Goal: Contribute content: Contribute content

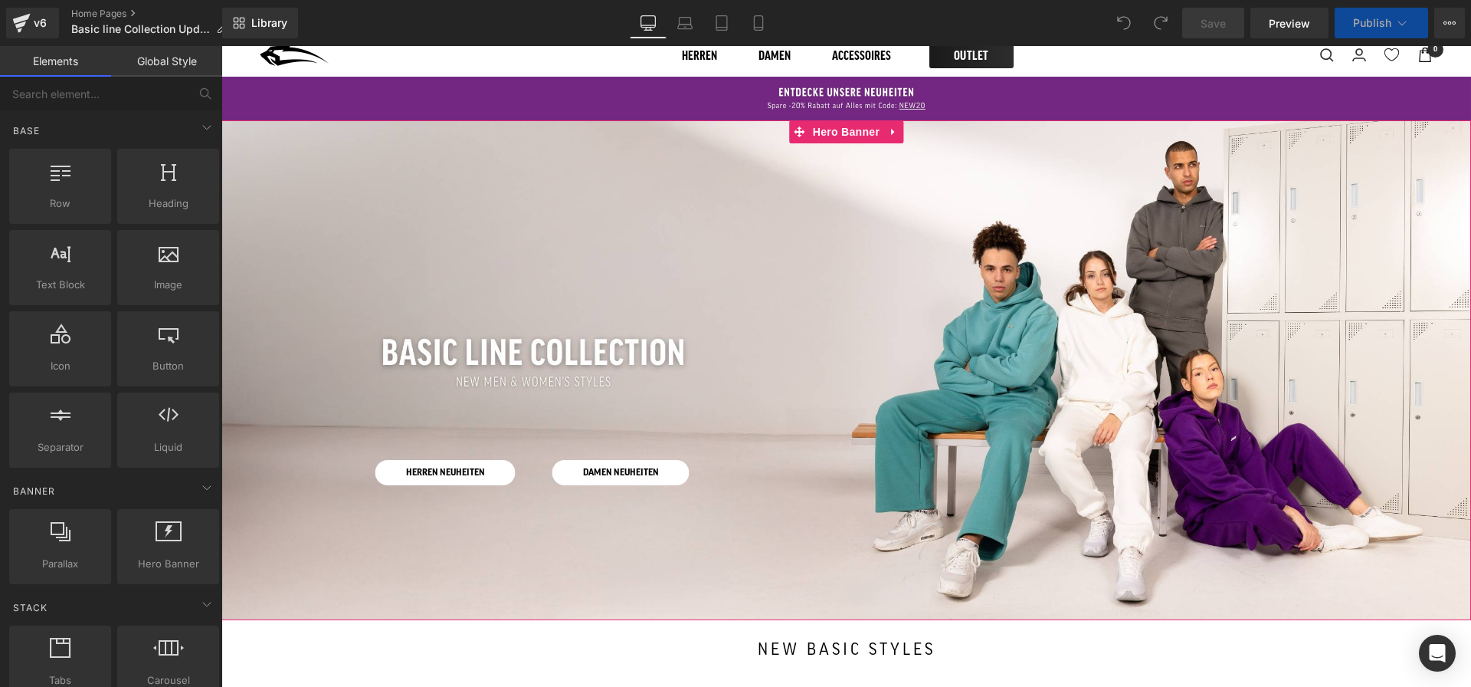
scroll to position [75, 0]
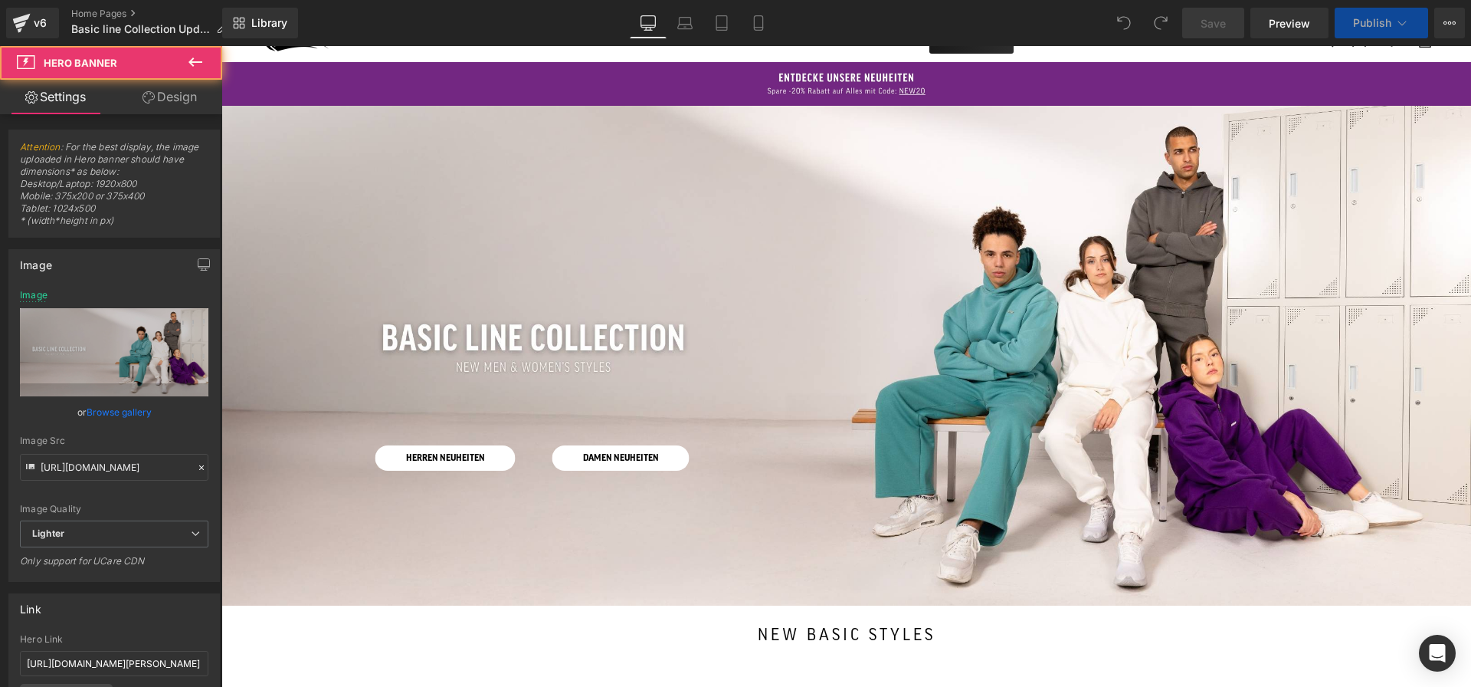
click at [667, 175] on div at bounding box center [846, 356] width 1250 height 500
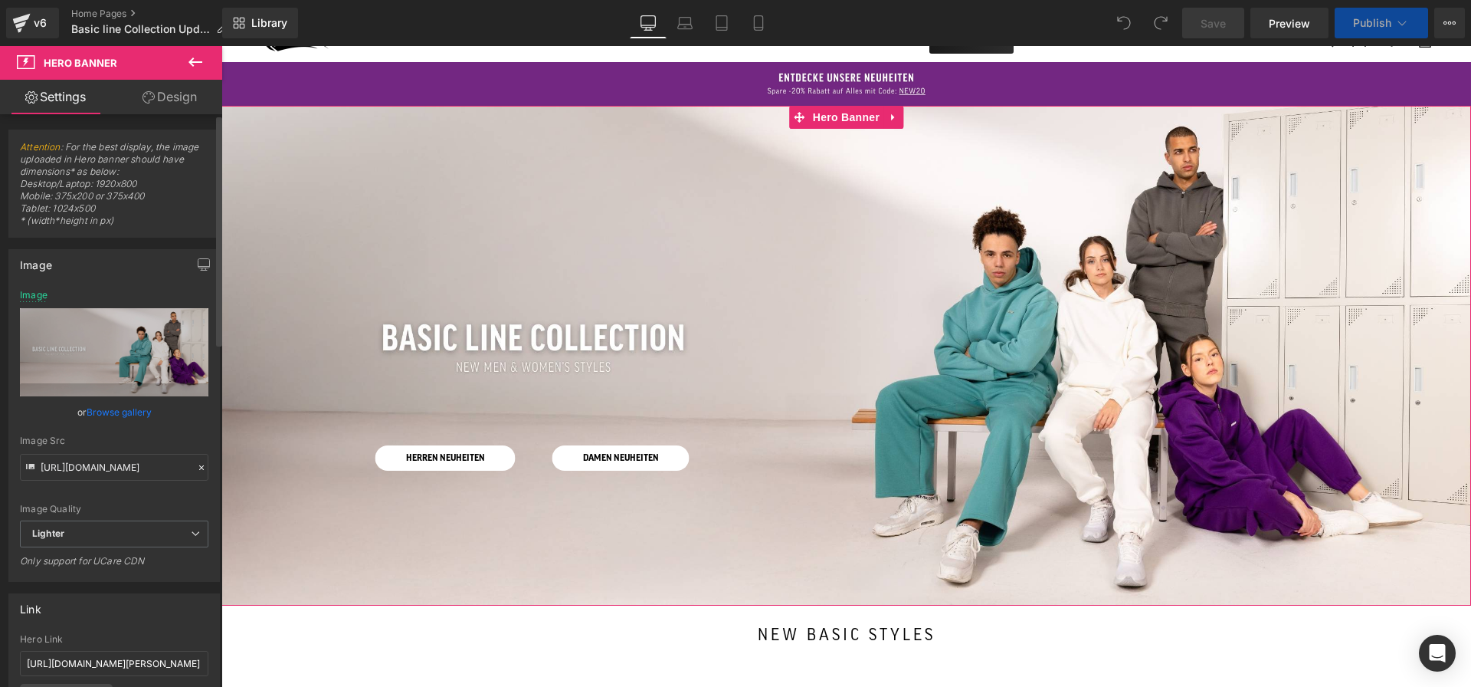
click at [131, 412] on link "Browse gallery" at bounding box center [119, 411] width 65 height 27
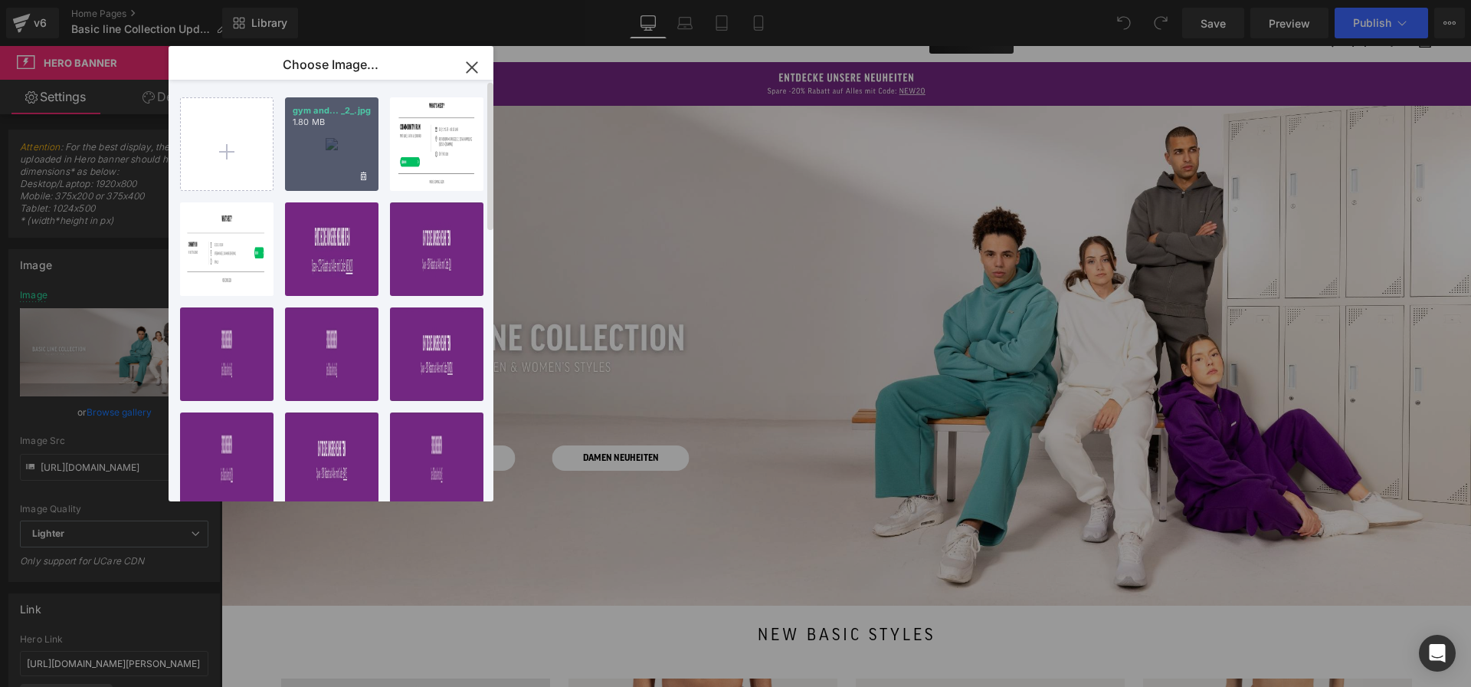
click at [334, 135] on div "gym and... _2_.jpg 1.80 MB" at bounding box center [331, 143] width 93 height 93
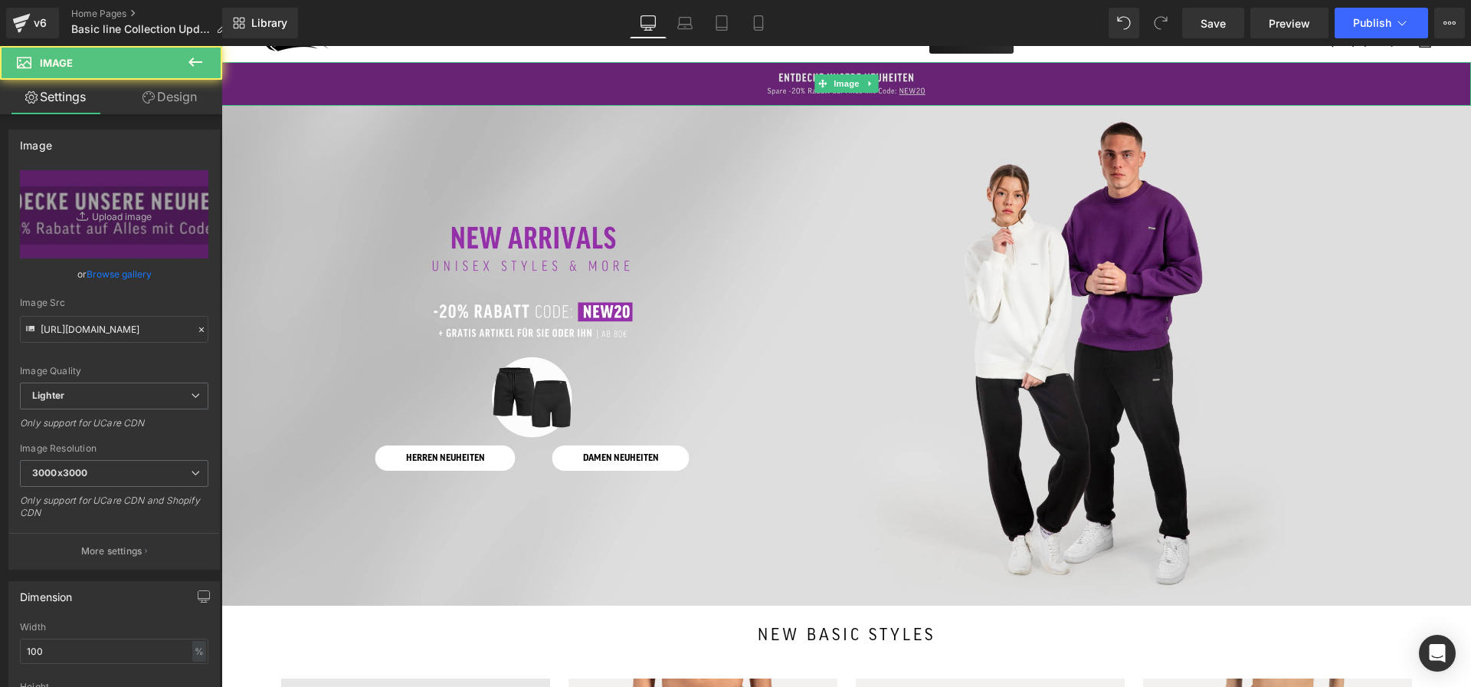
click at [872, 71] on img at bounding box center [846, 84] width 1250 height 44
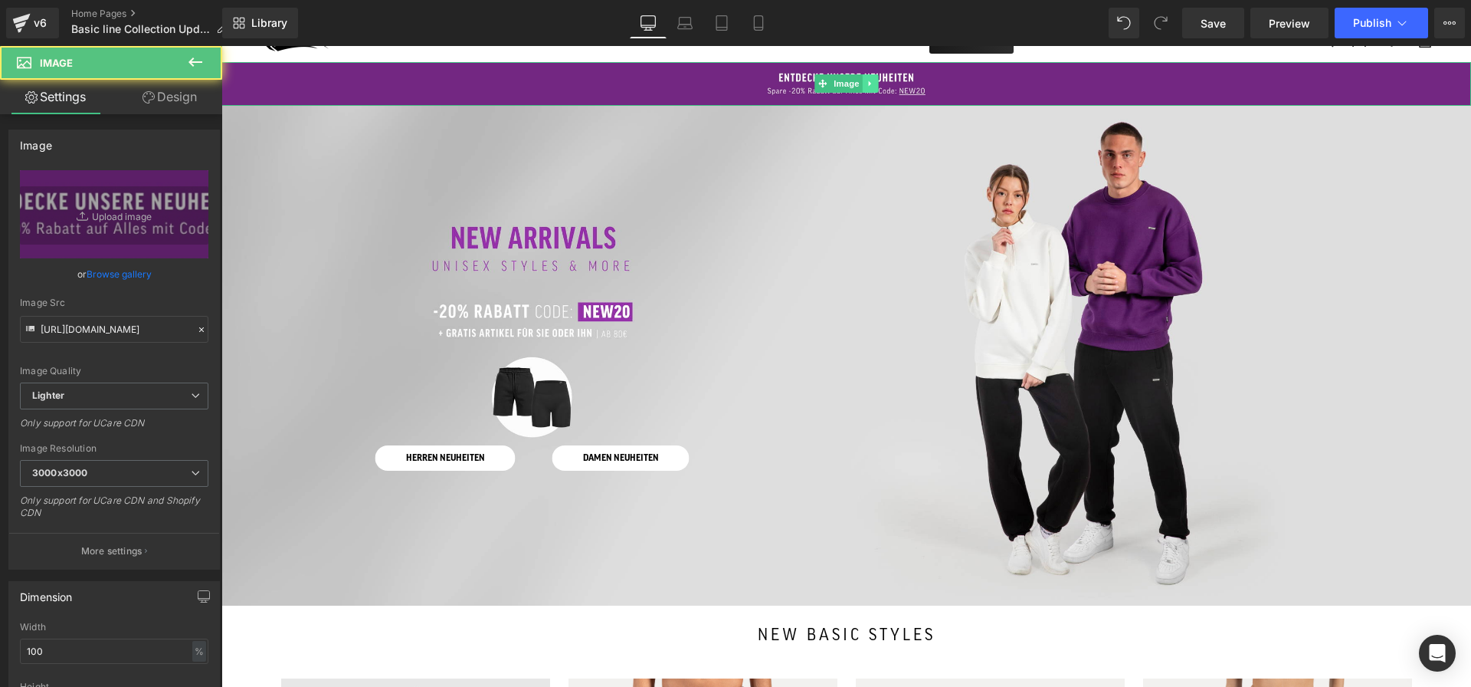
click at [869, 83] on icon at bounding box center [869, 83] width 2 height 5
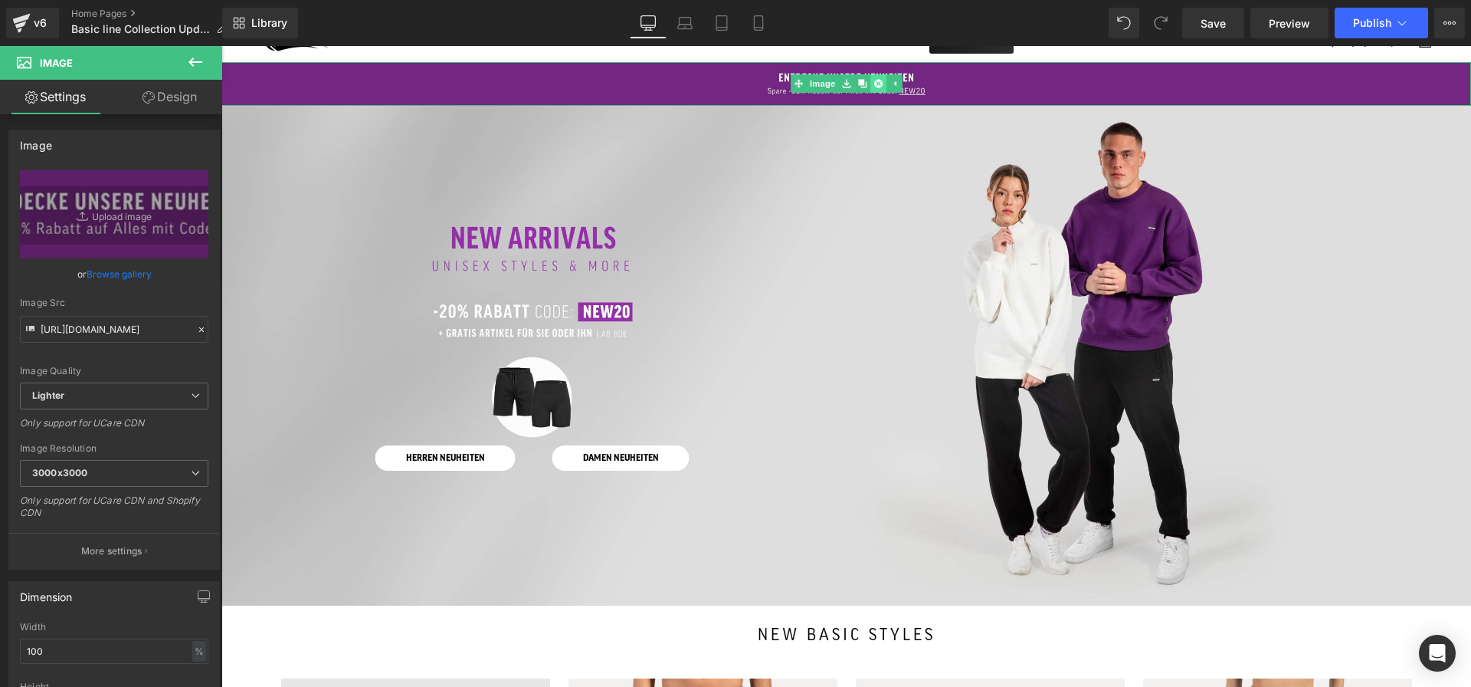
click at [881, 77] on link at bounding box center [879, 83] width 16 height 18
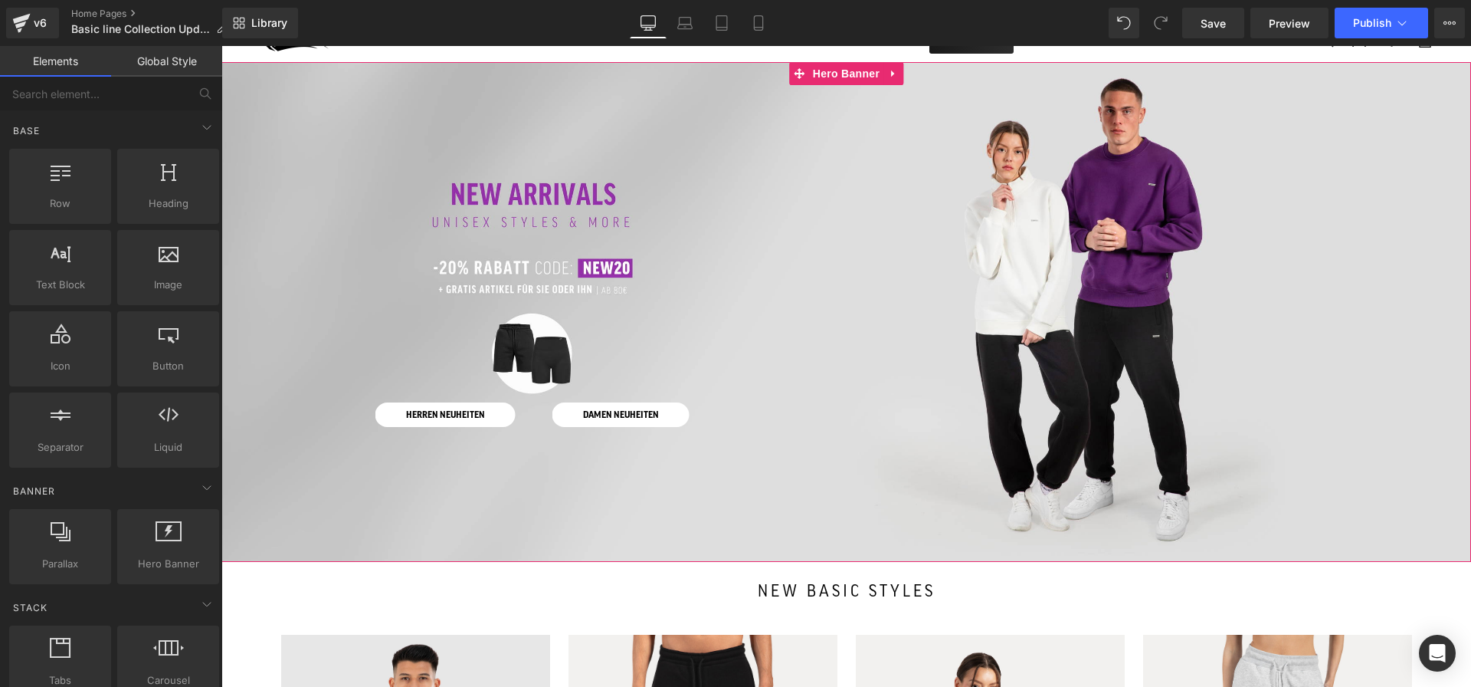
click at [460, 248] on div at bounding box center [846, 312] width 1250 height 500
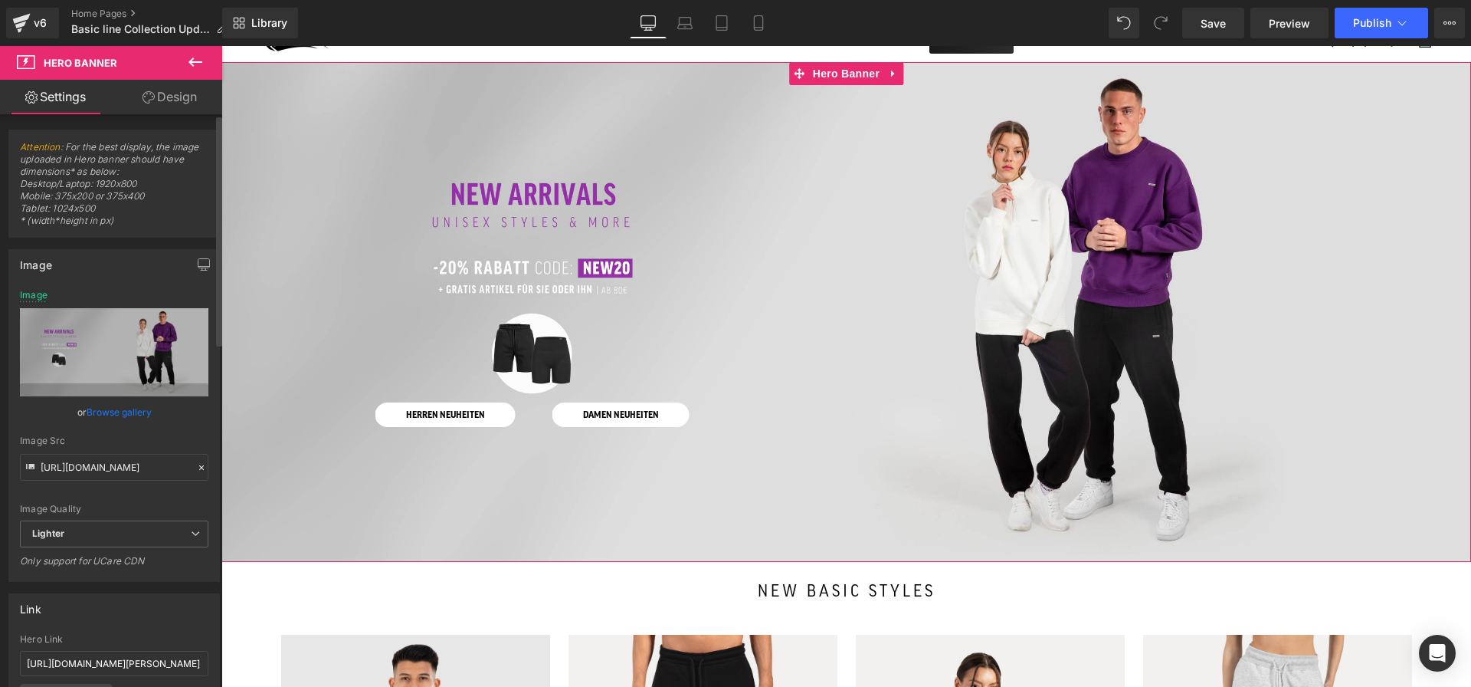
click at [123, 416] on link "Browse gallery" at bounding box center [119, 411] width 65 height 27
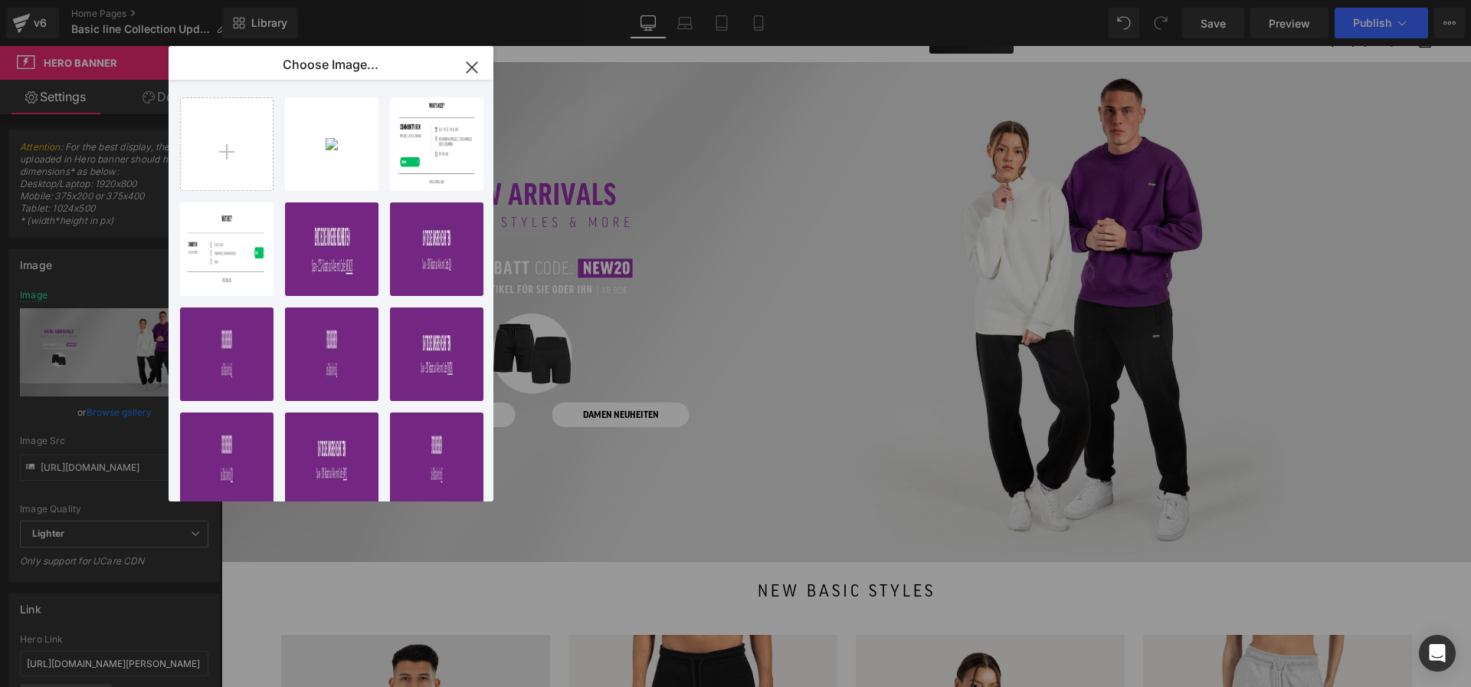
type input "C:\fakepath\gym and streetwear (3).jpg"
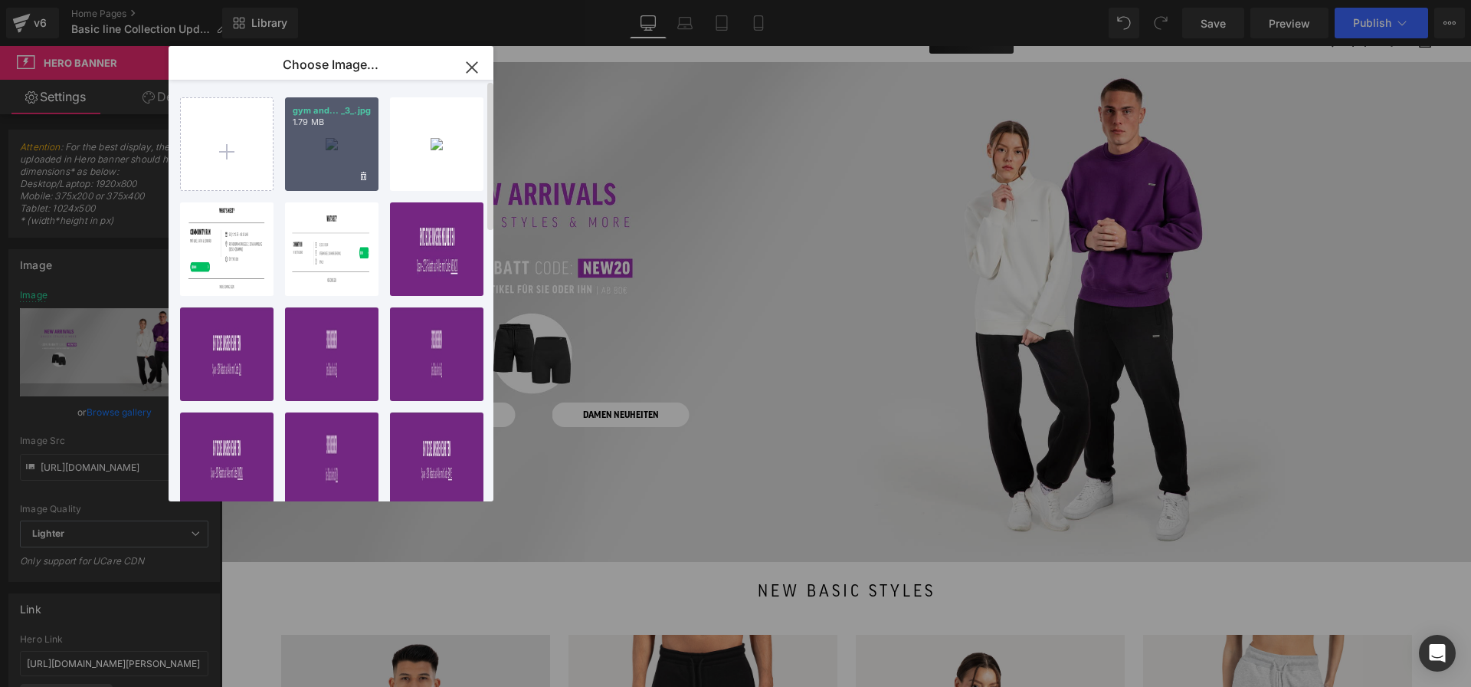
click at [343, 133] on div "gym and... _3_.jpg 1.79 MB" at bounding box center [331, 143] width 93 height 93
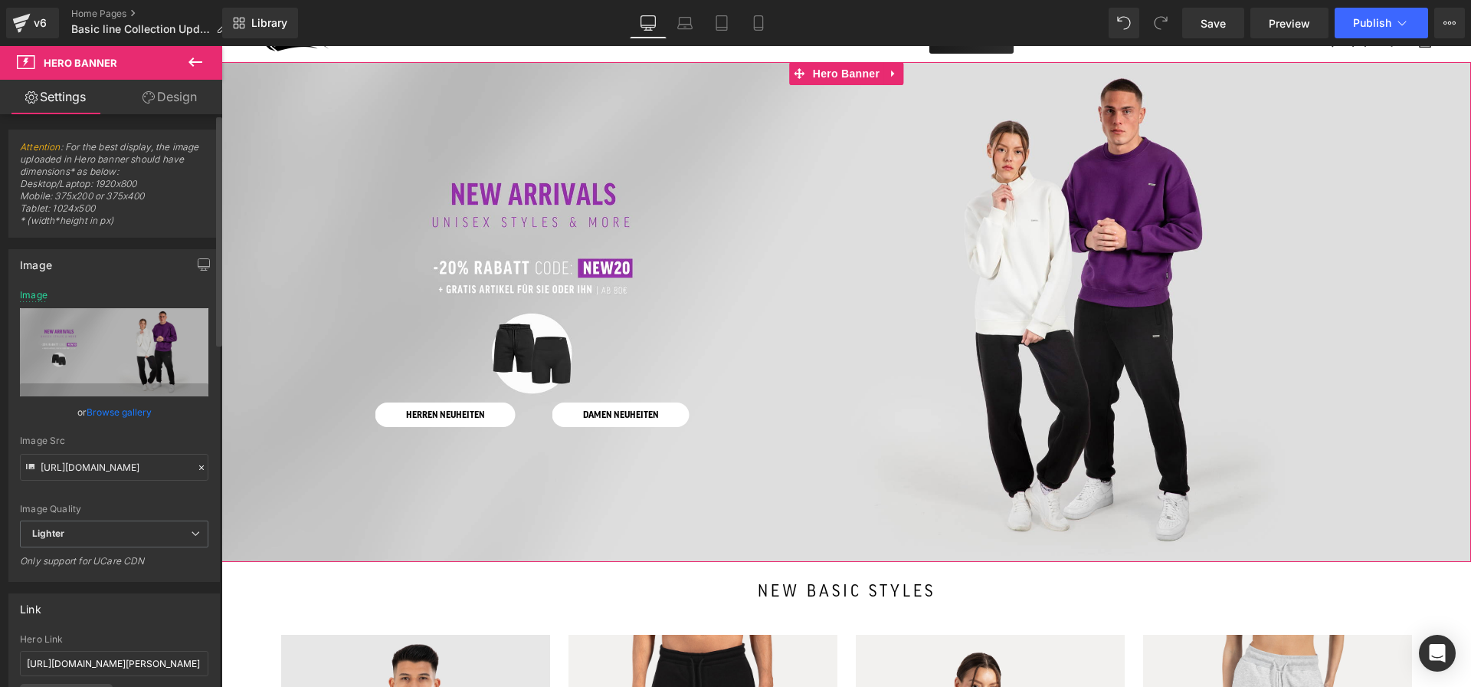
click at [116, 420] on link "Browse gallery" at bounding box center [119, 411] width 65 height 27
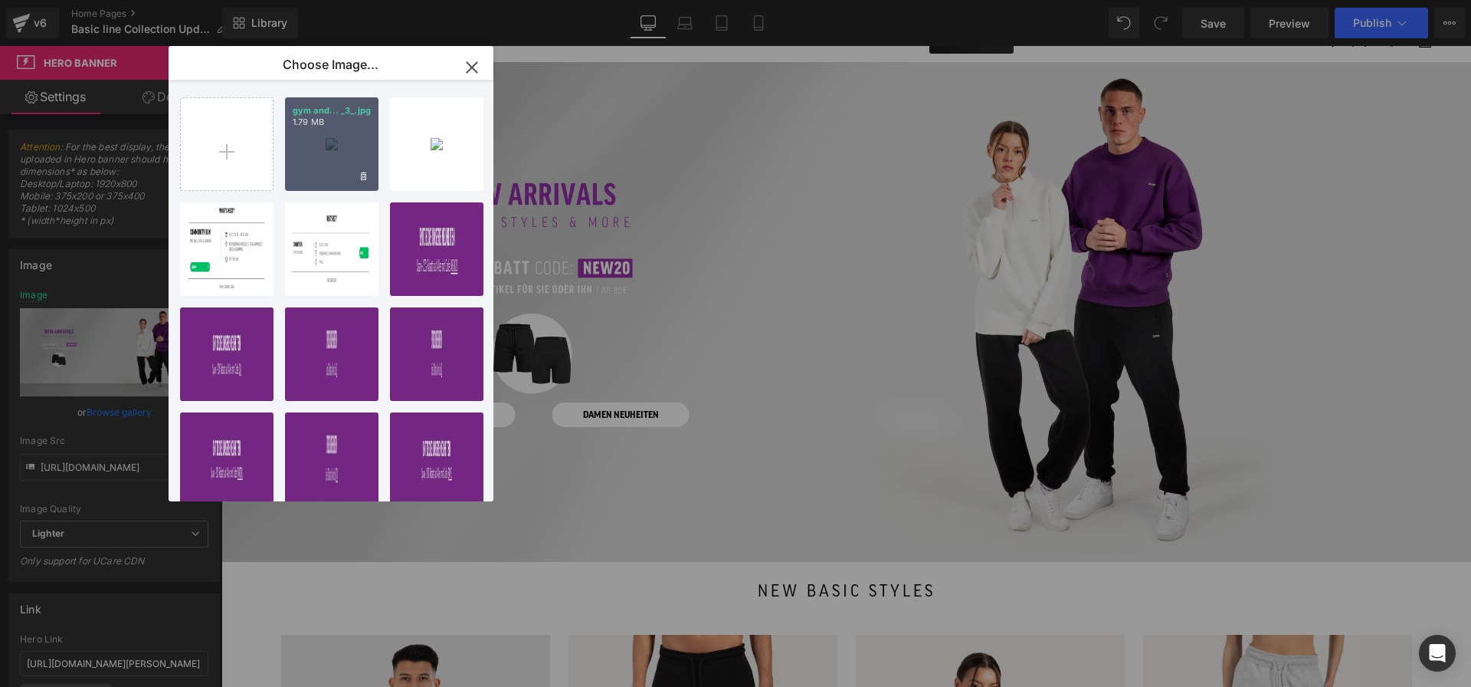
click at [311, 166] on div "gym and... _3_.jpg 1.79 MB" at bounding box center [331, 143] width 93 height 93
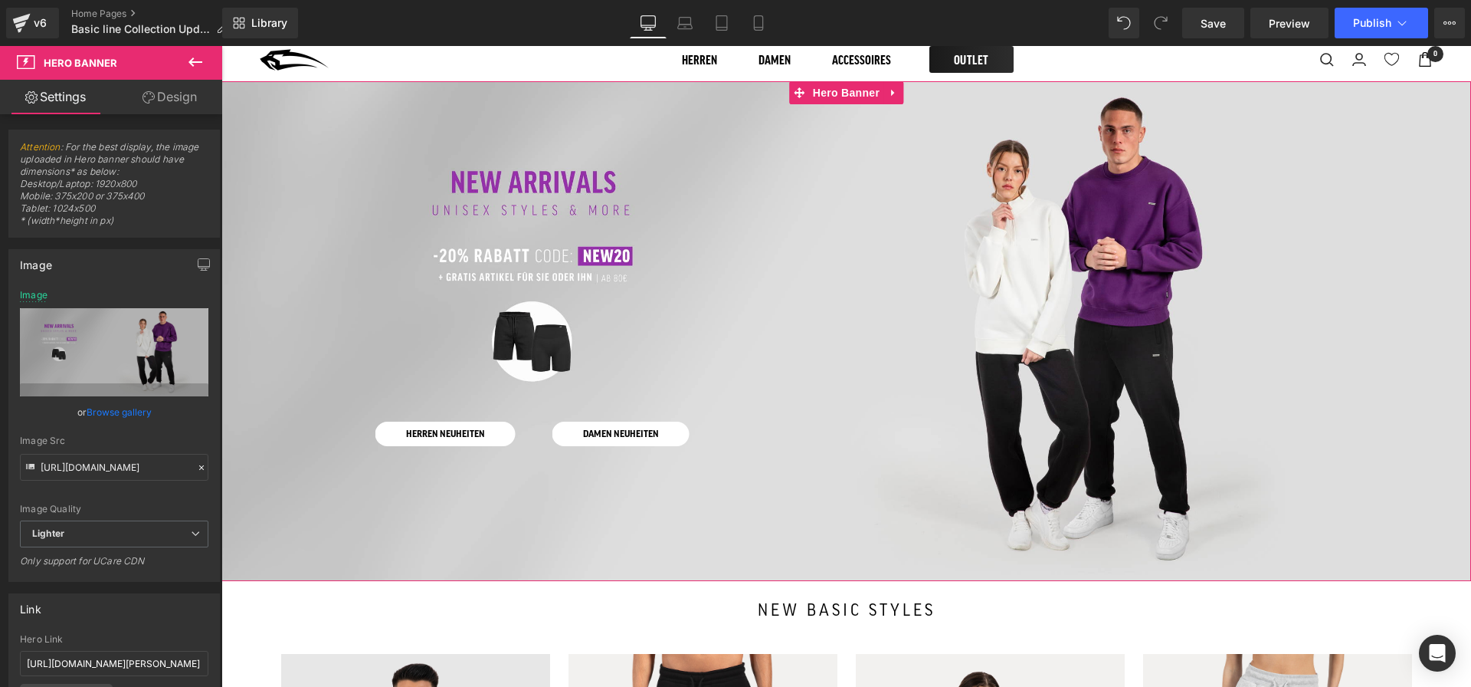
scroll to position [53, 0]
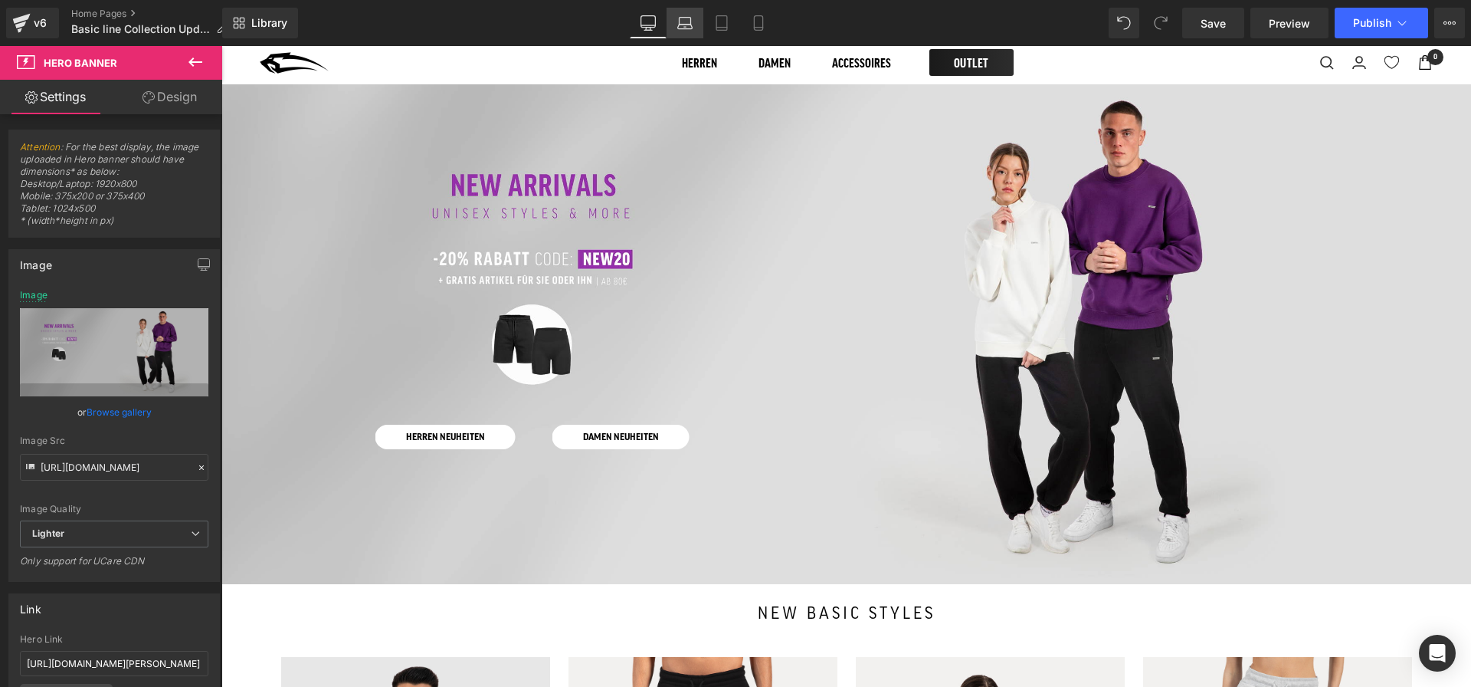
click at [688, 25] on icon at bounding box center [685, 27] width 15 height 5
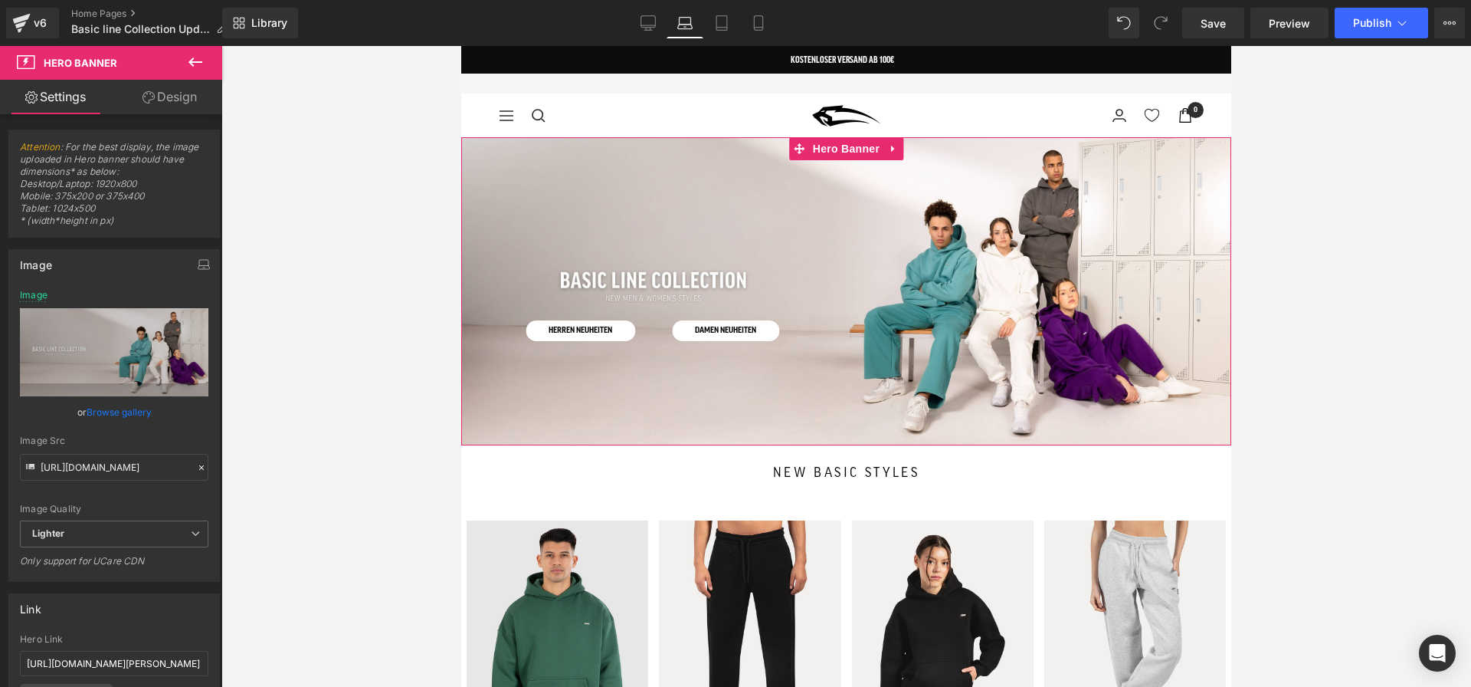
click at [564, 166] on div at bounding box center [846, 291] width 770 height 308
click at [140, 412] on link "Browse gallery" at bounding box center [119, 411] width 65 height 27
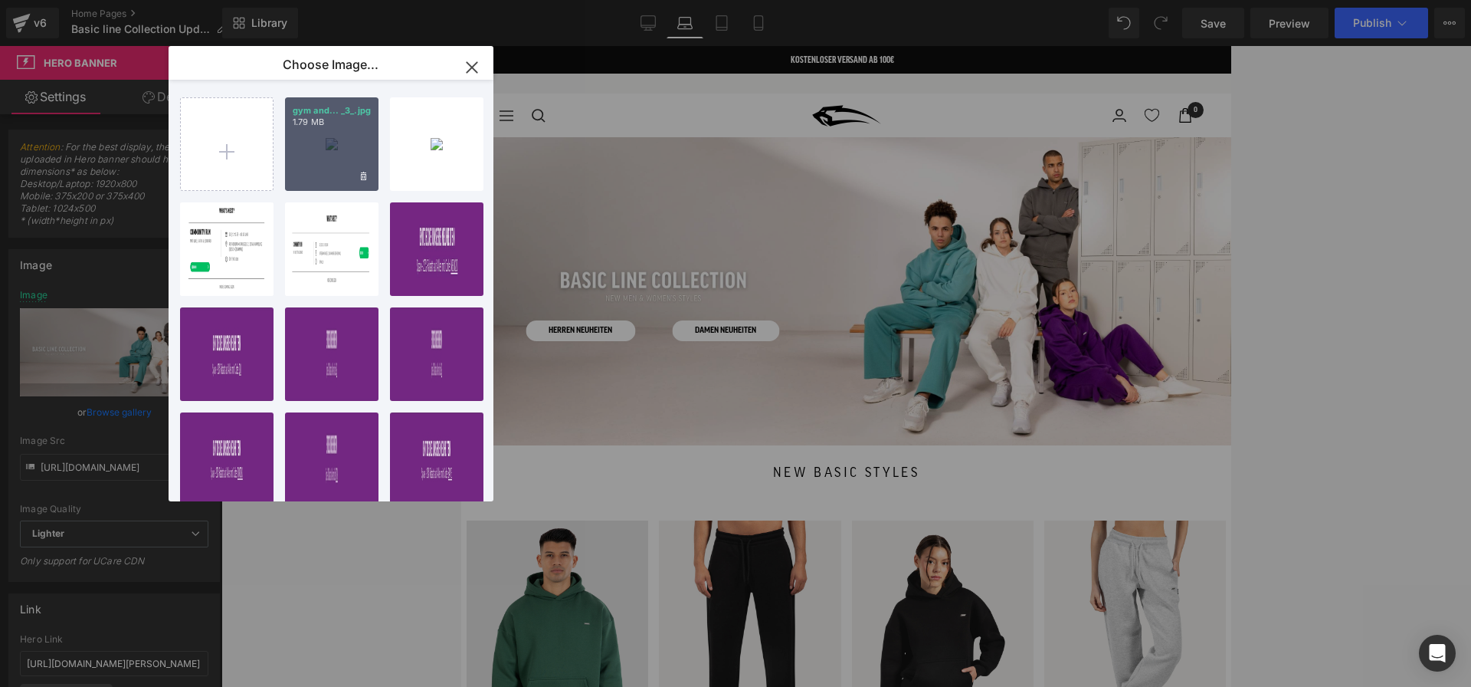
click at [307, 159] on div "gym and... _3_.jpg 1.79 MB" at bounding box center [331, 143] width 93 height 93
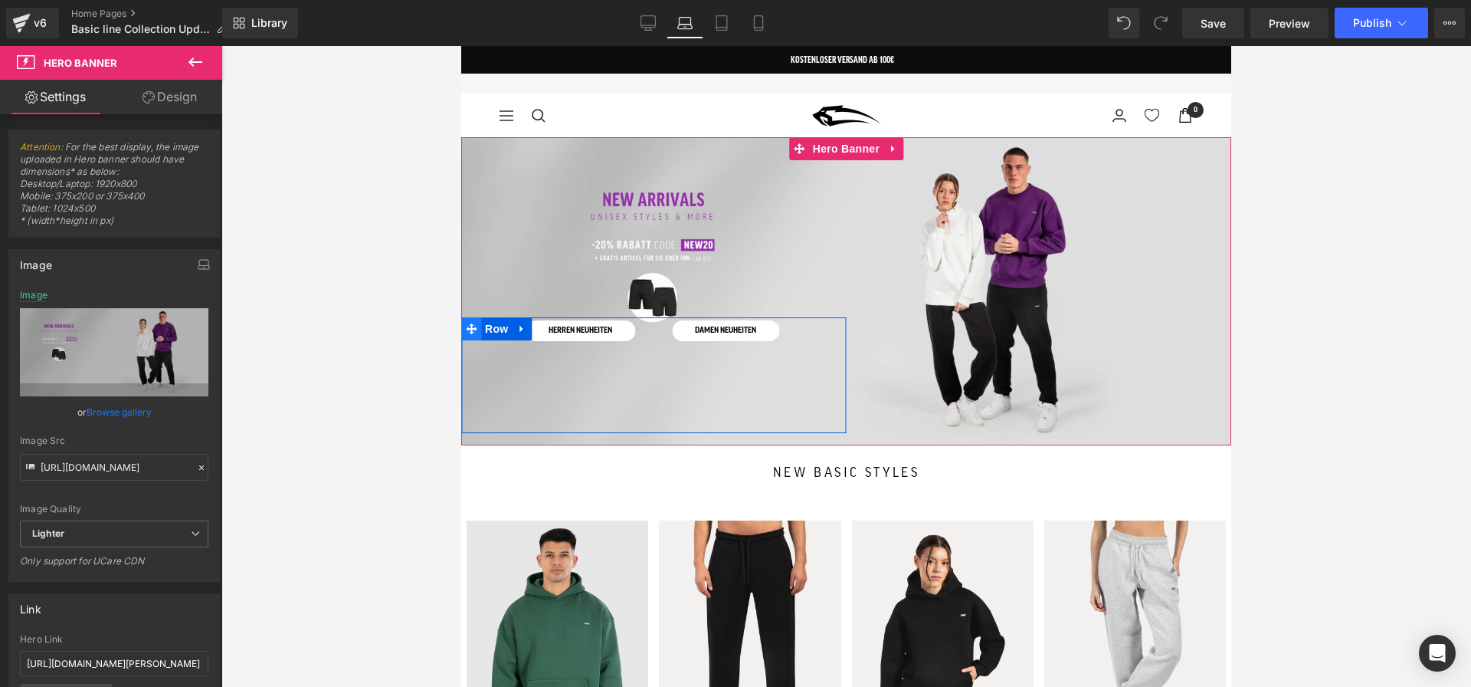
click at [471, 326] on icon at bounding box center [471, 328] width 11 height 11
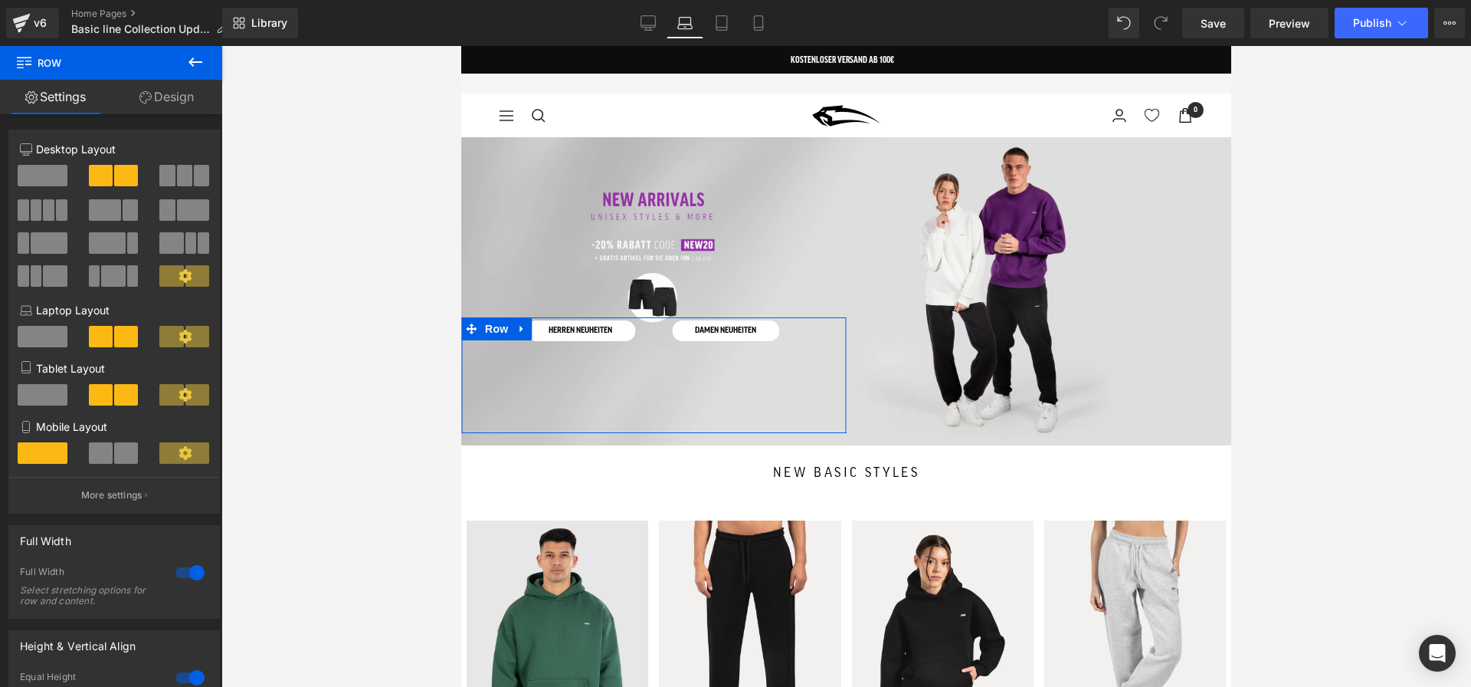
click at [182, 87] on link "Design" at bounding box center [166, 97] width 111 height 34
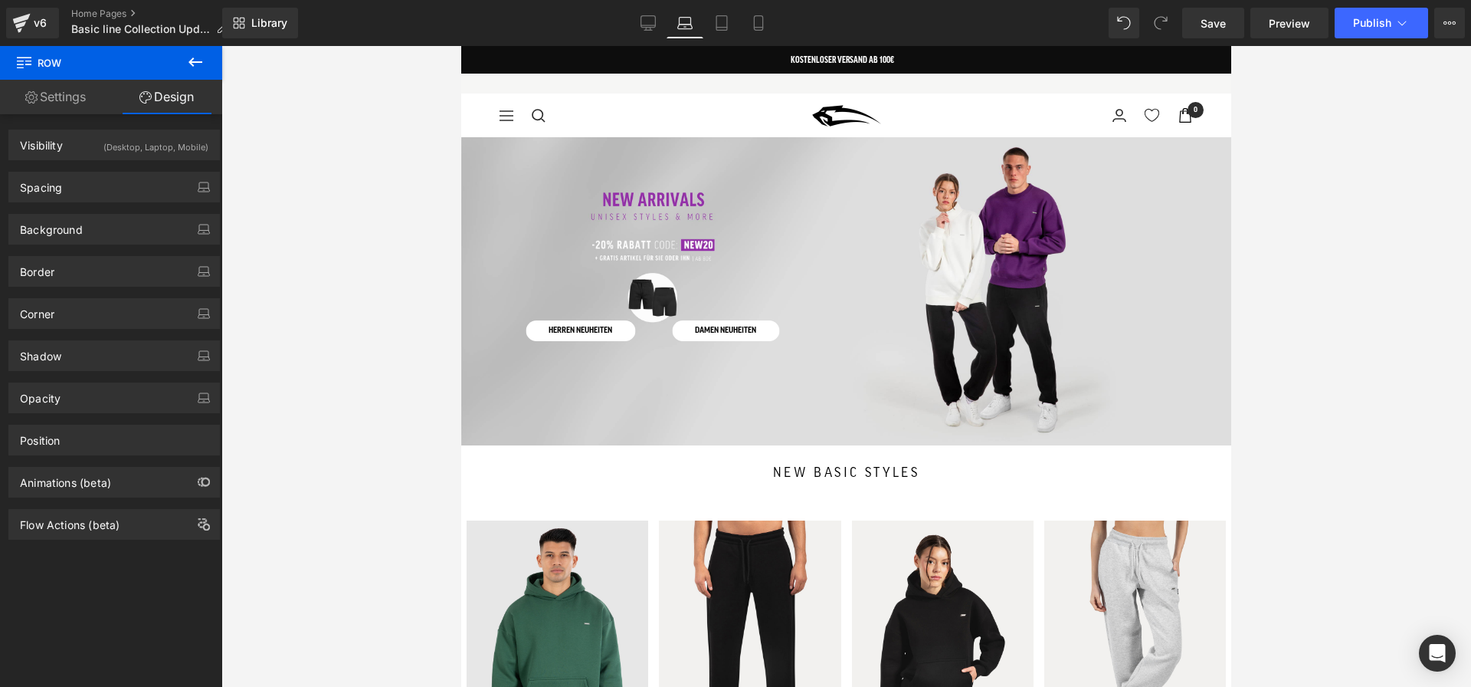
click at [1313, 39] on div "Library Laptop Desktop Laptop Tablet Mobile Save Preview Publish Scheduled View…" at bounding box center [846, 23] width 1249 height 46
click at [1288, 22] on span "Preview" at bounding box center [1289, 23] width 41 height 16
click at [1211, 16] on span "Save" at bounding box center [1213, 23] width 25 height 16
click at [648, 34] on link "Desktop" at bounding box center [648, 23] width 37 height 31
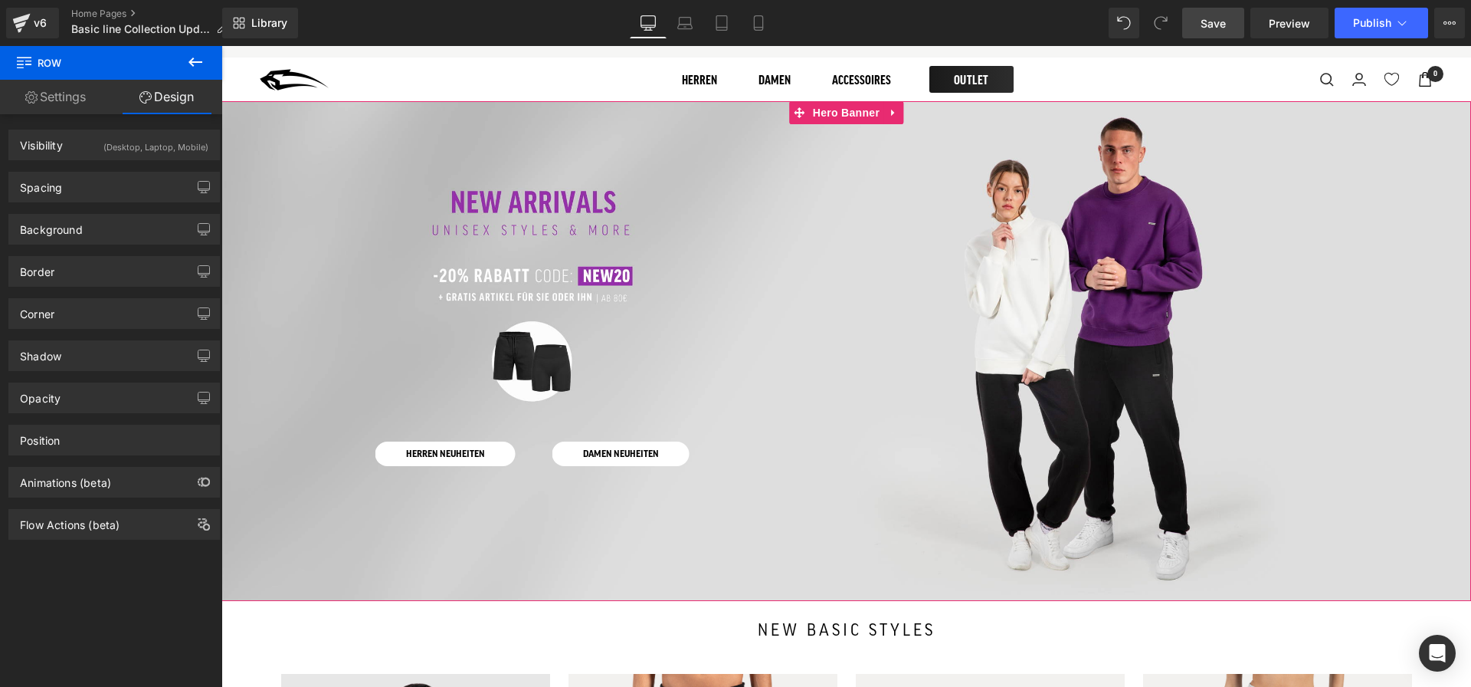
scroll to position [34, 0]
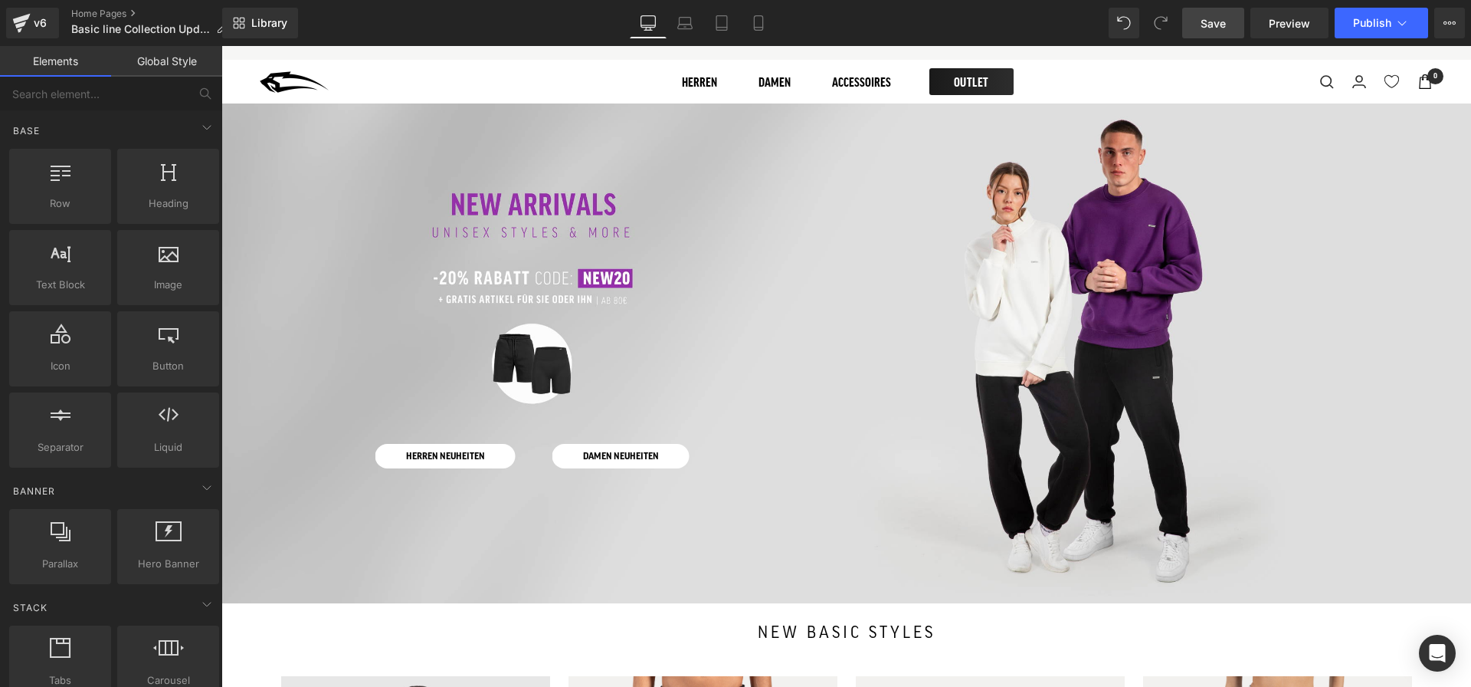
click at [1200, 76] on div "Newsletter 0" at bounding box center [1270, 81] width 325 height 15
click at [687, 28] on icon at bounding box center [684, 22] width 15 height 15
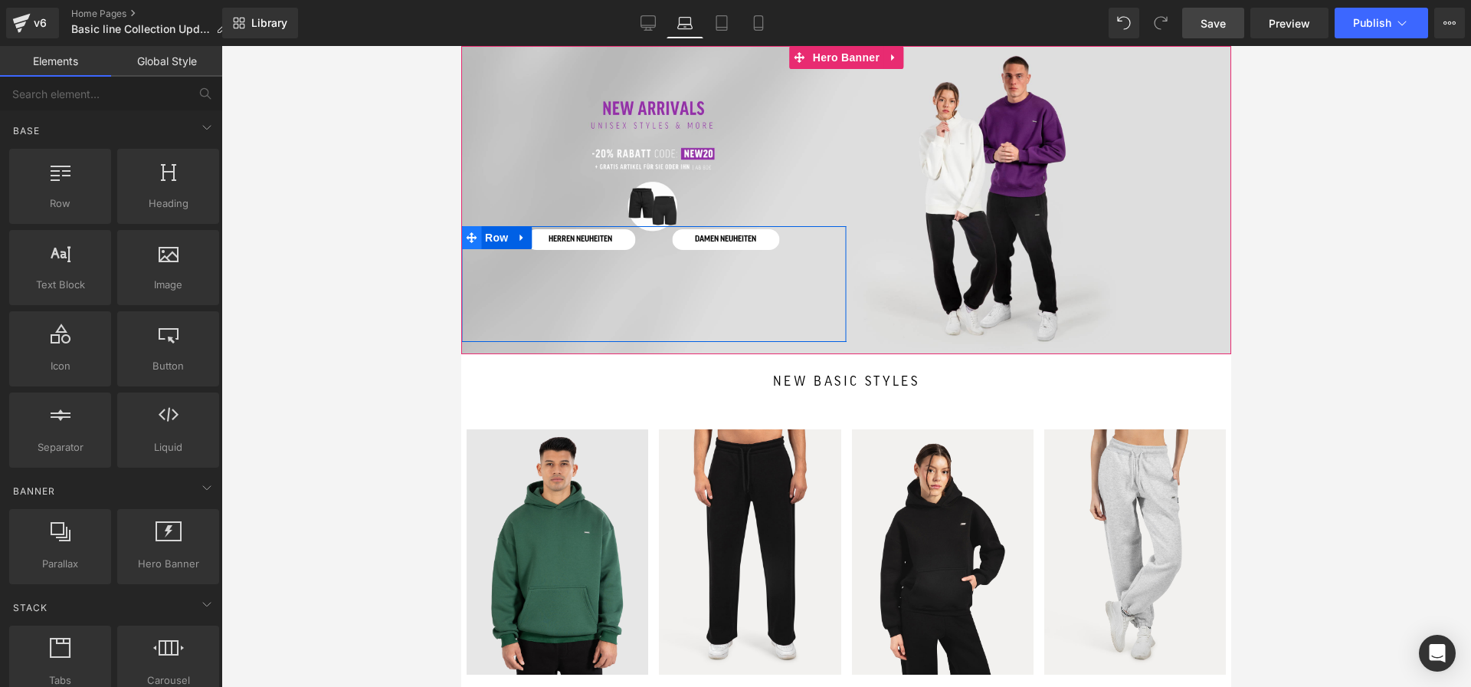
click at [469, 238] on icon at bounding box center [471, 237] width 11 height 11
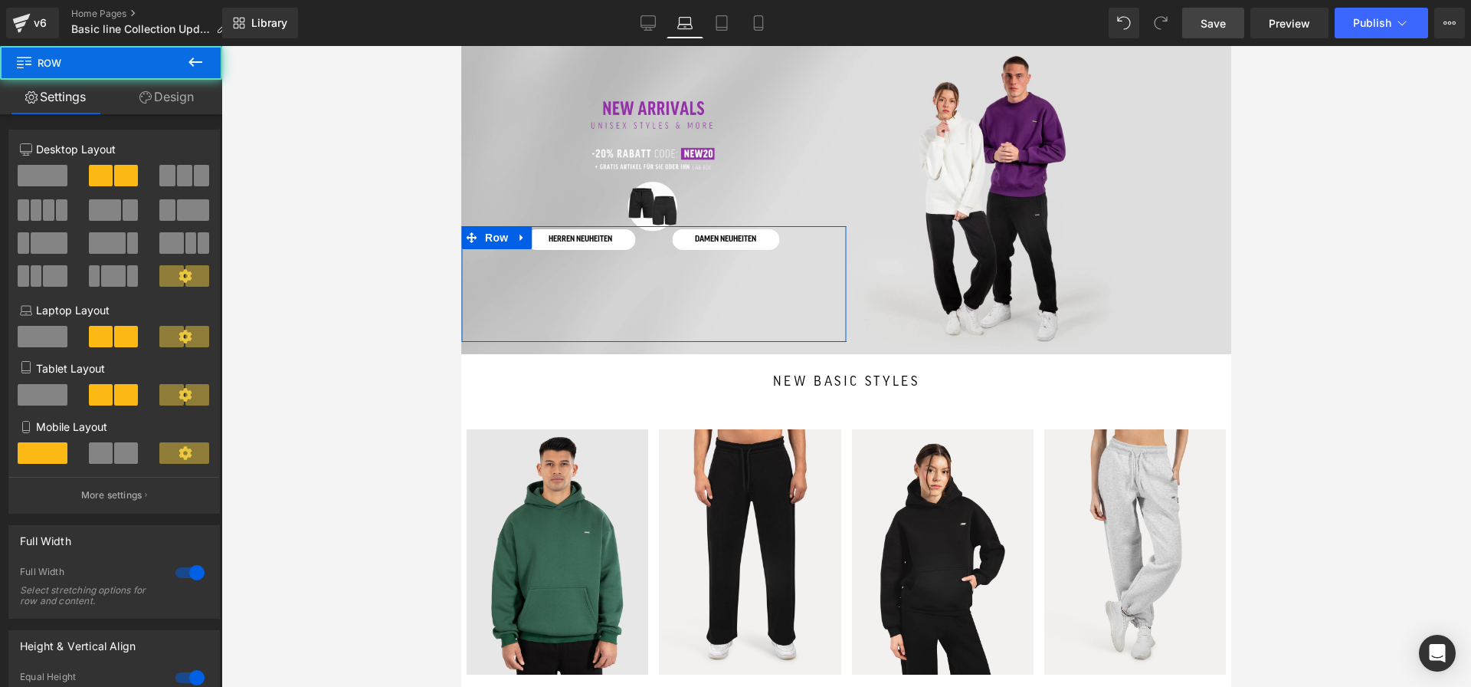
click at [210, 93] on link "Design" at bounding box center [166, 97] width 111 height 34
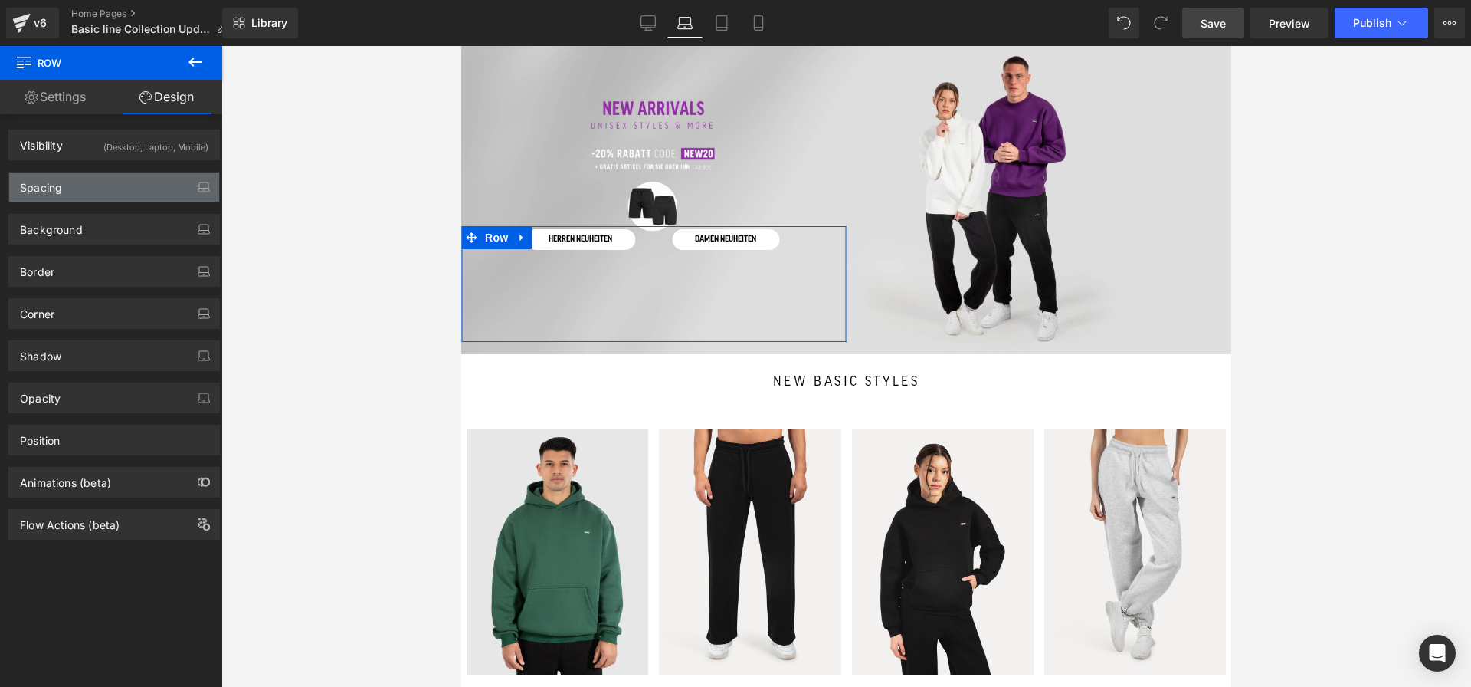
click at [96, 188] on div "Spacing" at bounding box center [114, 186] width 210 height 29
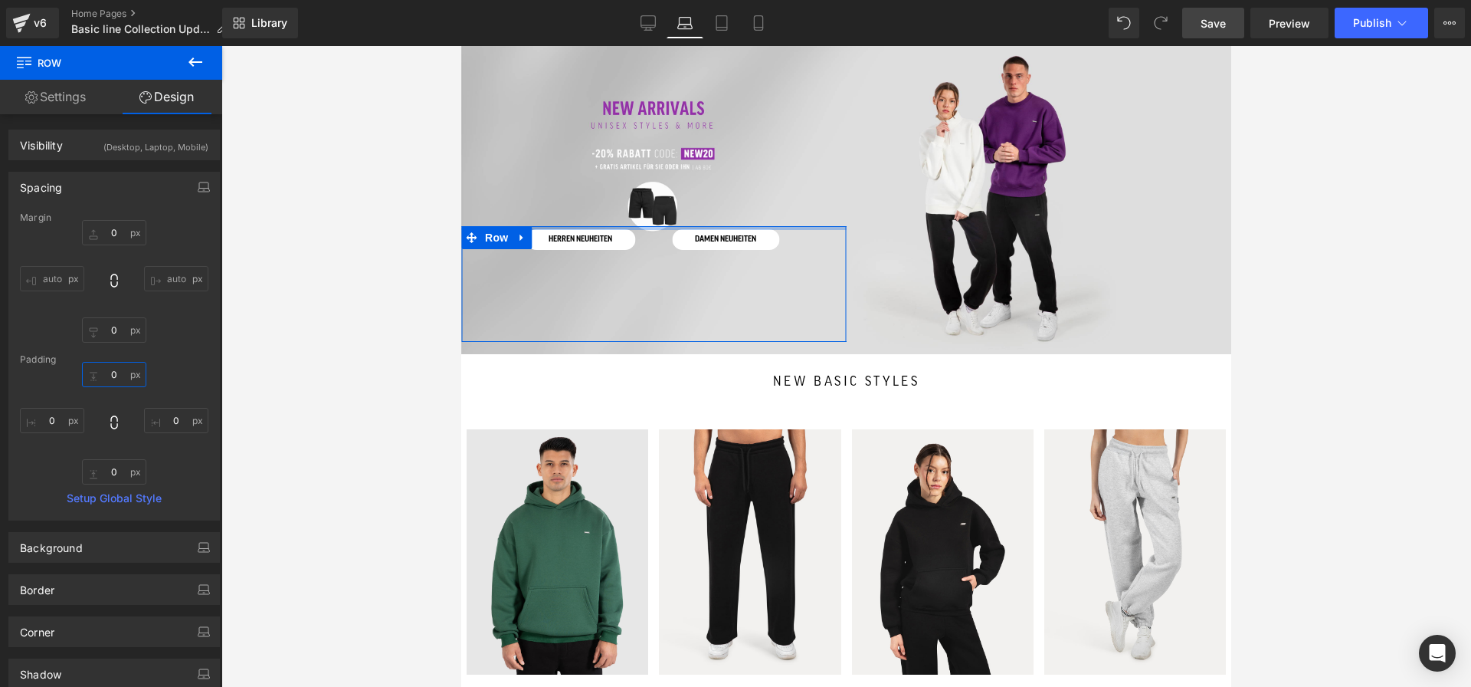
click at [112, 373] on input "0" at bounding box center [114, 374] width 64 height 25
type input "0"
click at [129, 215] on div "Margin" at bounding box center [114, 217] width 189 height 11
click at [110, 234] on input "0" at bounding box center [114, 232] width 64 height 25
type input "0"
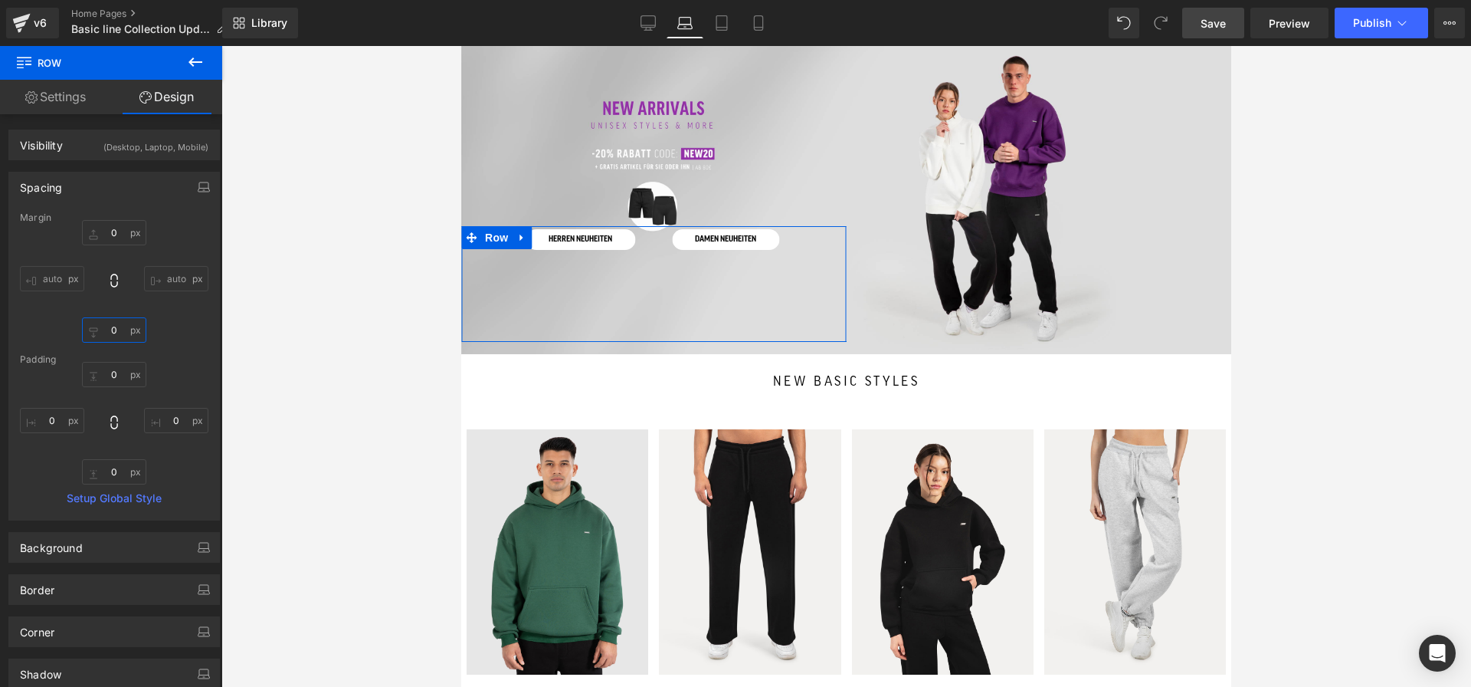
click at [102, 333] on input "0" at bounding box center [114, 329] width 64 height 25
type input "-20"
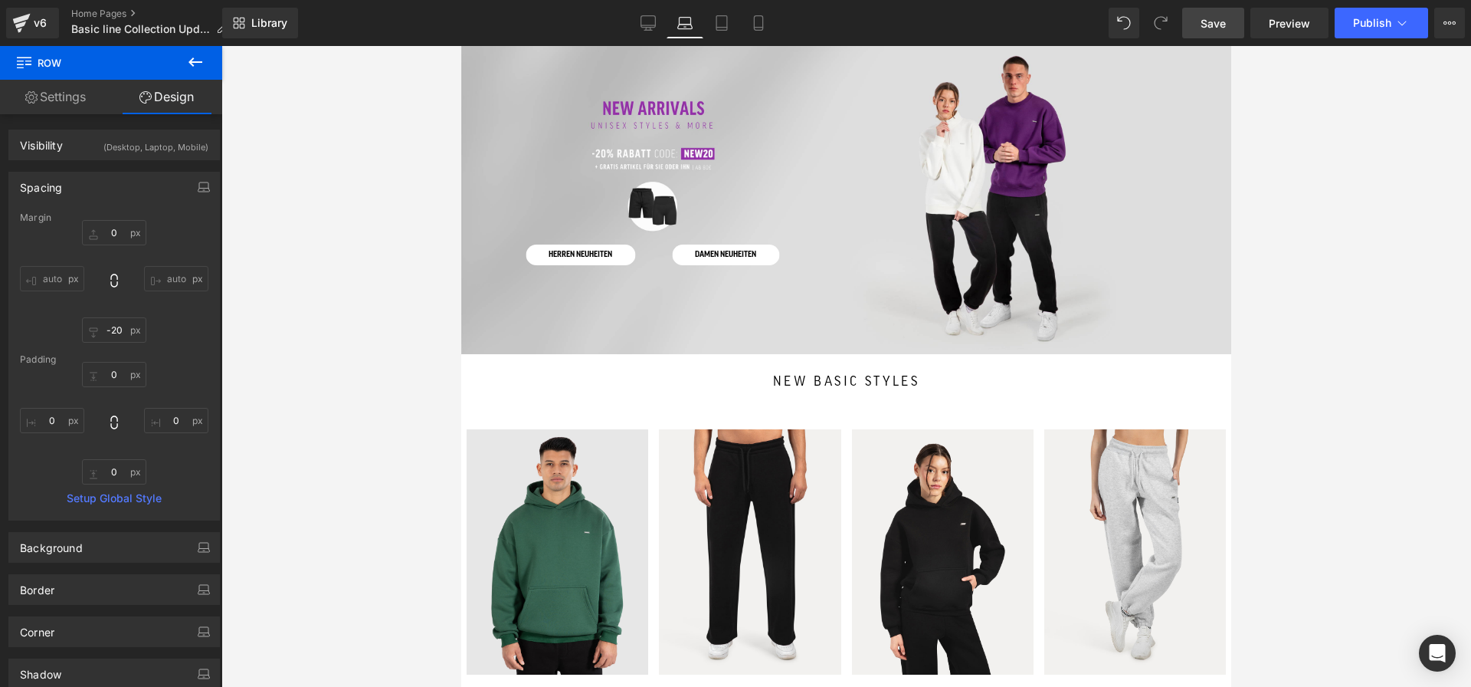
click at [1209, 18] on span "Save" at bounding box center [1213, 23] width 25 height 16
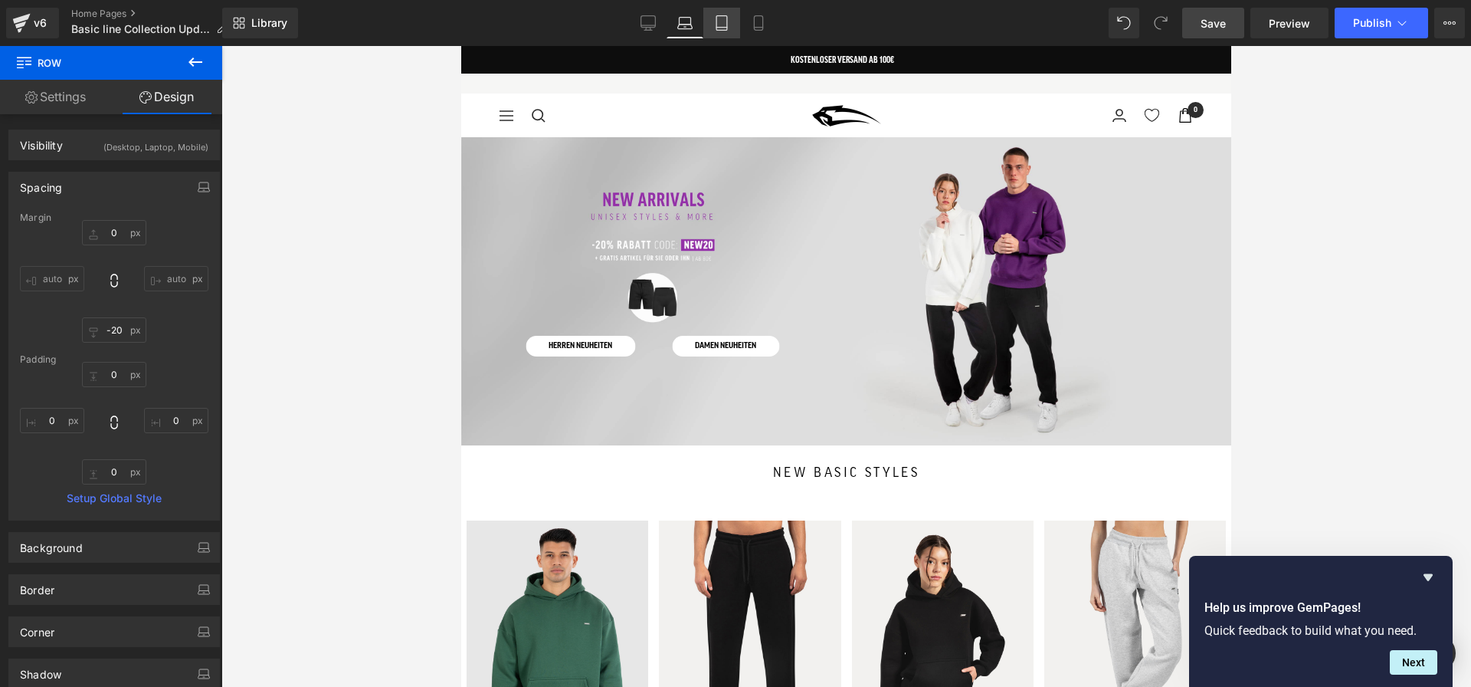
click at [713, 20] on link "Tablet" at bounding box center [721, 23] width 37 height 31
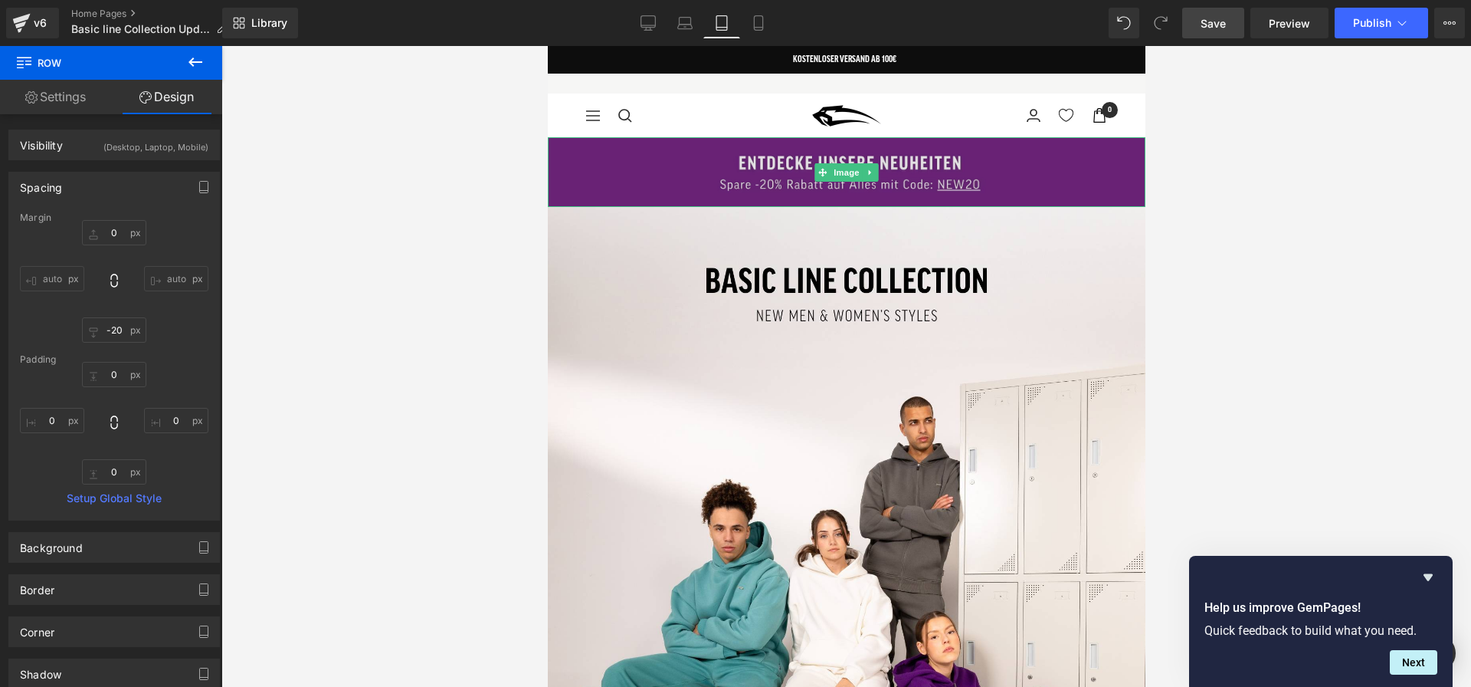
click at [773, 159] on img at bounding box center [846, 172] width 598 height 70
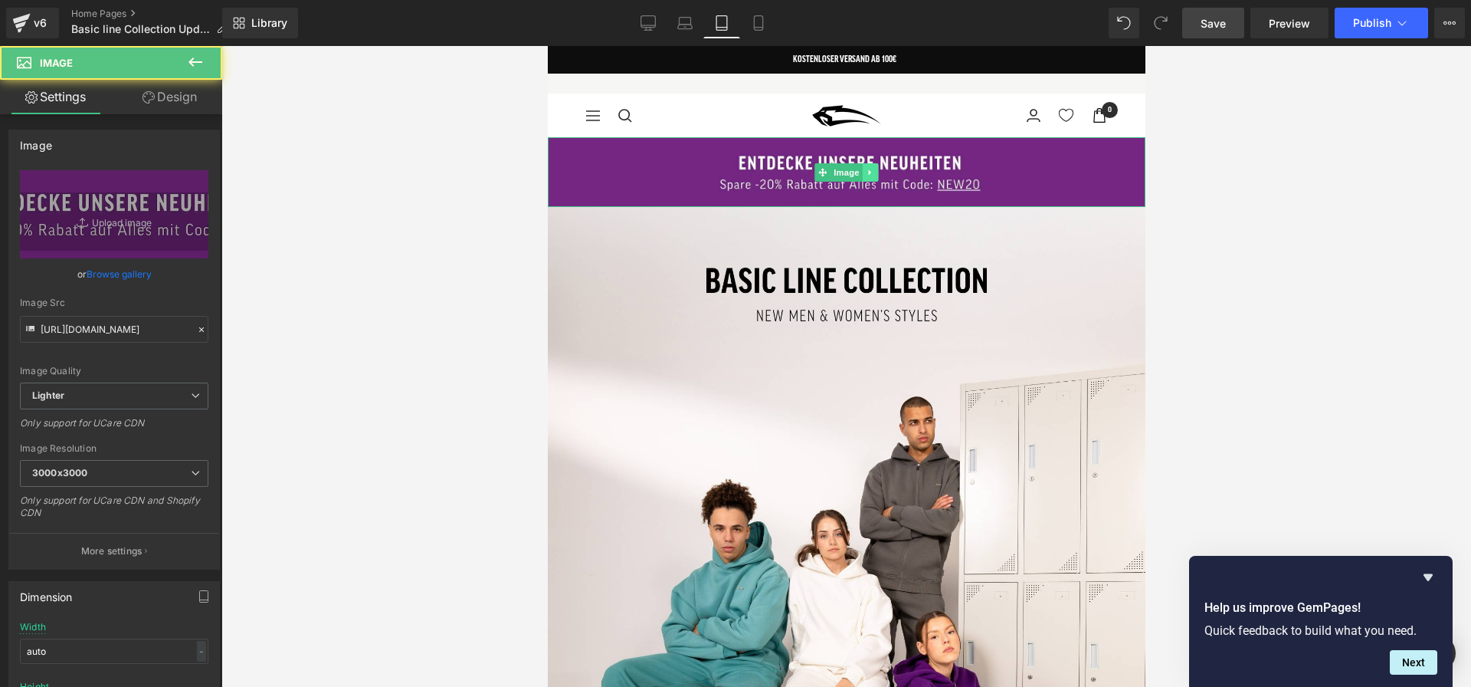
click at [869, 168] on icon at bounding box center [870, 172] width 8 height 9
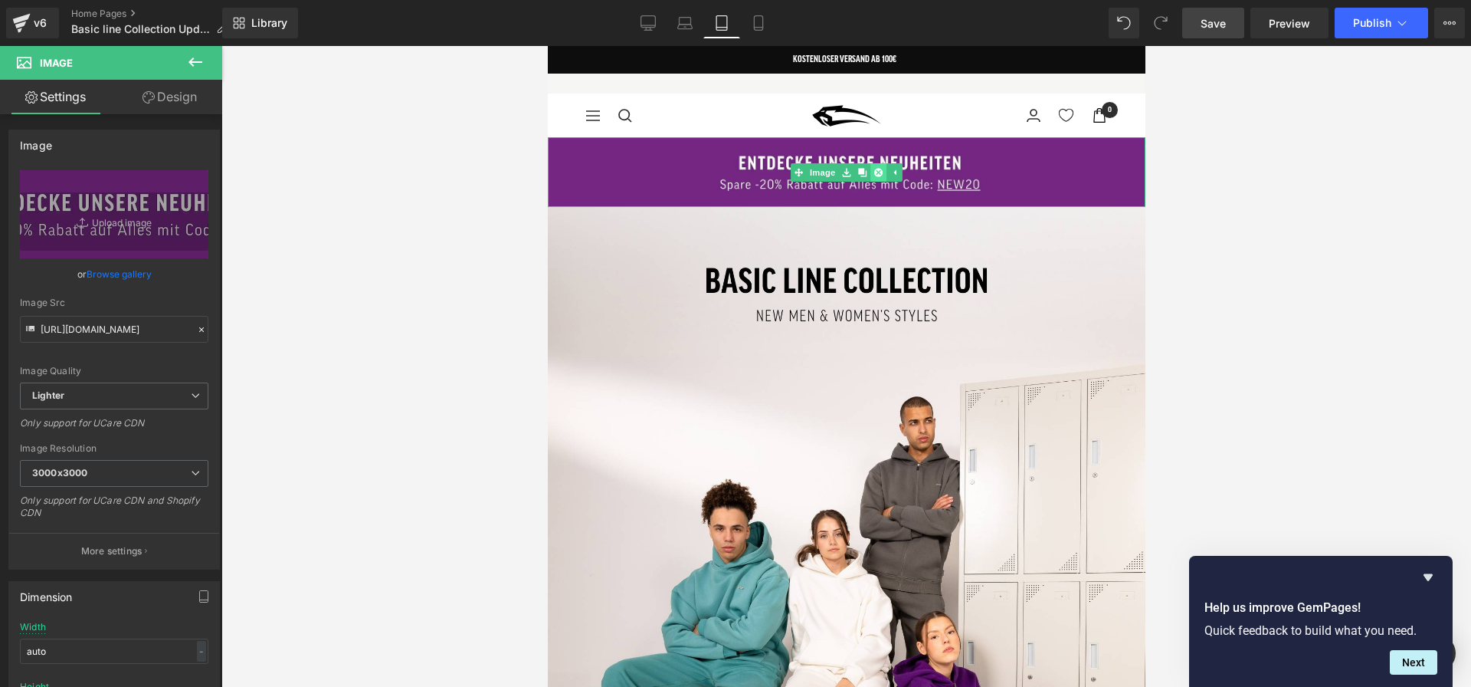
click at [876, 172] on icon at bounding box center [878, 172] width 8 height 8
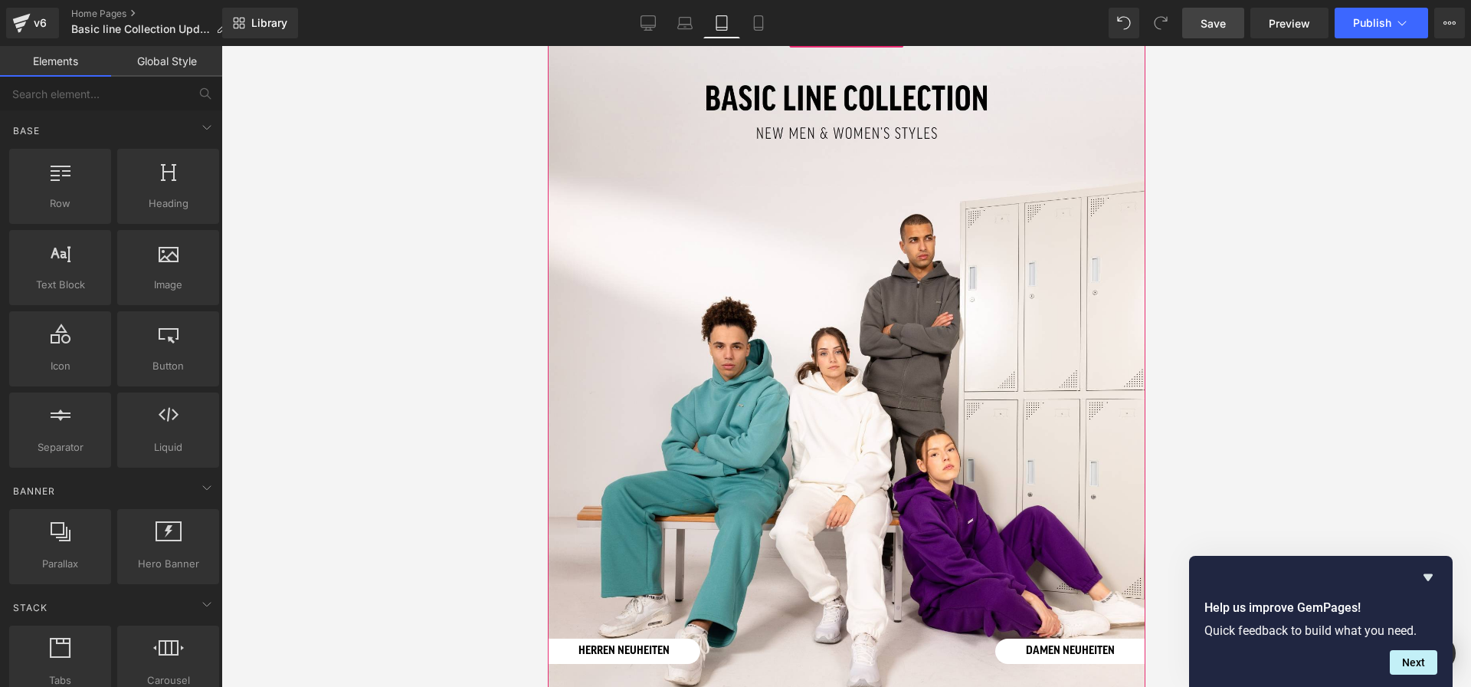
scroll to position [90, 0]
